Goal: Task Accomplishment & Management: Manage account settings

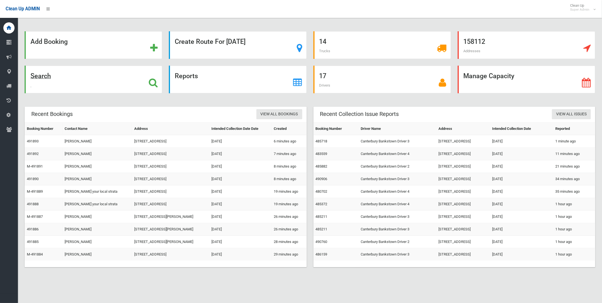
click at [41, 75] on strong "Search" at bounding box center [40, 76] width 20 height 8
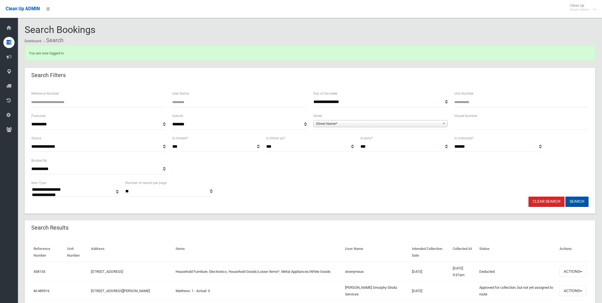
select select
click at [333, 123] on span "Street Name*" at bounding box center [378, 124] width 124 height 7
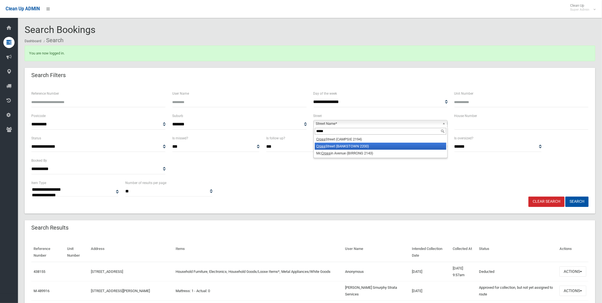
type input "*****"
click at [341, 147] on li "[GEOGRAPHIC_DATA] (BANKSTOWN 2200)" at bounding box center [380, 146] width 131 height 7
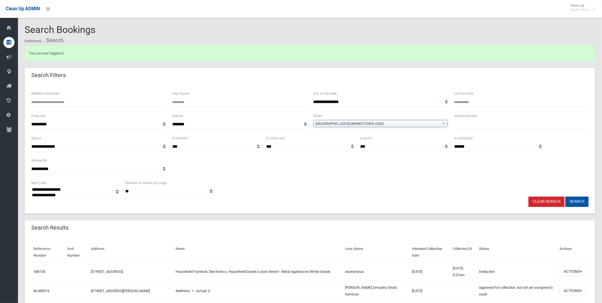
click at [463, 123] on input "text" at bounding box center [522, 124] width 134 height 10
type input "*"
click at [584, 200] on button "Search" at bounding box center [577, 202] width 23 height 10
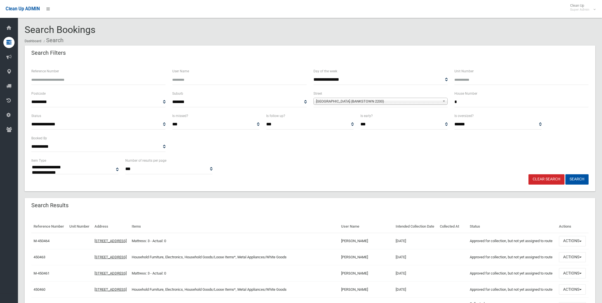
select select
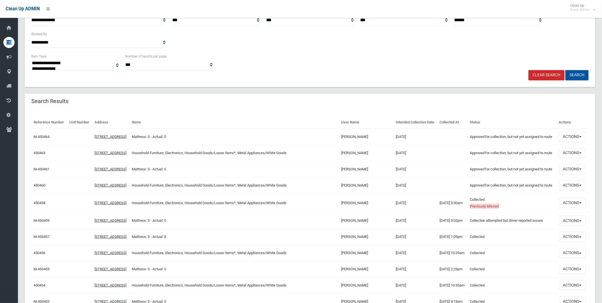
scroll to position [105, 0]
click at [574, 190] on button "Actions" at bounding box center [572, 185] width 27 height 10
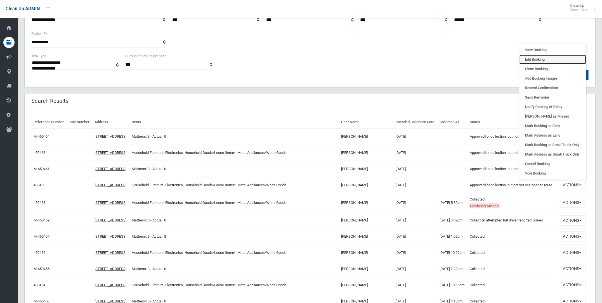
click at [534, 64] on link "Edit Booking" at bounding box center [553, 60] width 67 height 10
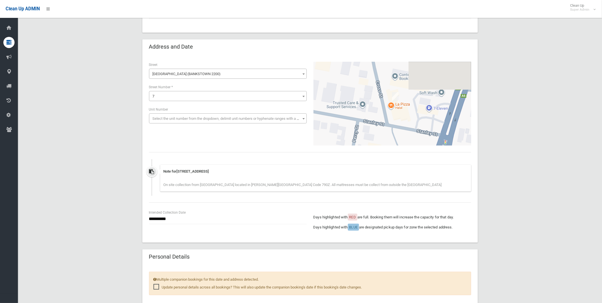
scroll to position [70, 0]
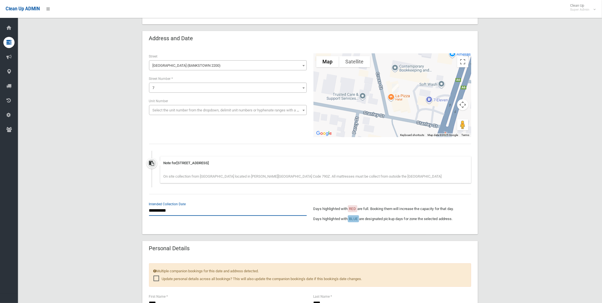
click at [165, 209] on input "**********" at bounding box center [228, 211] width 158 height 10
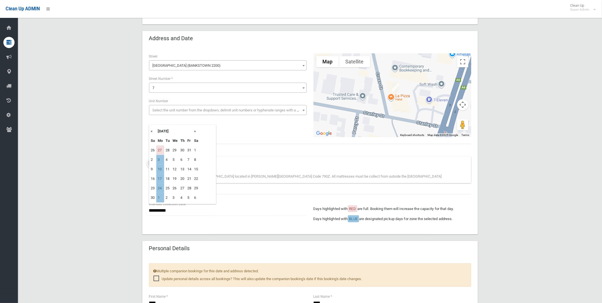
click at [150, 131] on th "«" at bounding box center [152, 132] width 7 height 10
click at [159, 169] on td "13" at bounding box center [160, 170] width 8 height 10
type input "**********"
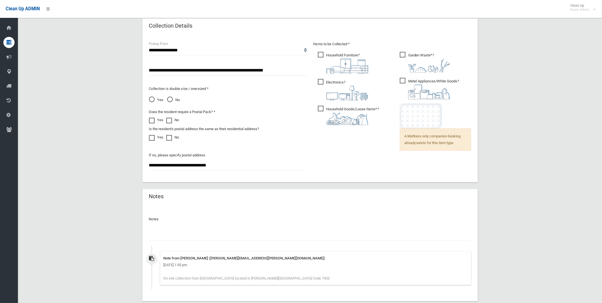
scroll to position [454, 0]
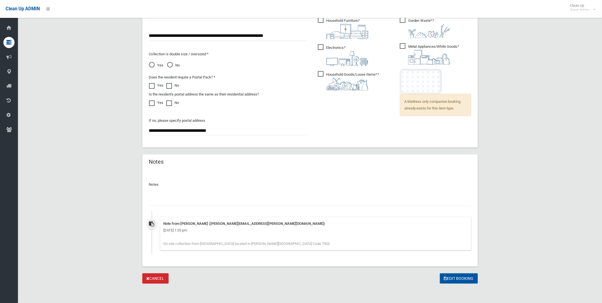
click at [451, 278] on button "Edit Booking" at bounding box center [459, 279] width 38 height 10
